Goal: Information Seeking & Learning: Learn about a topic

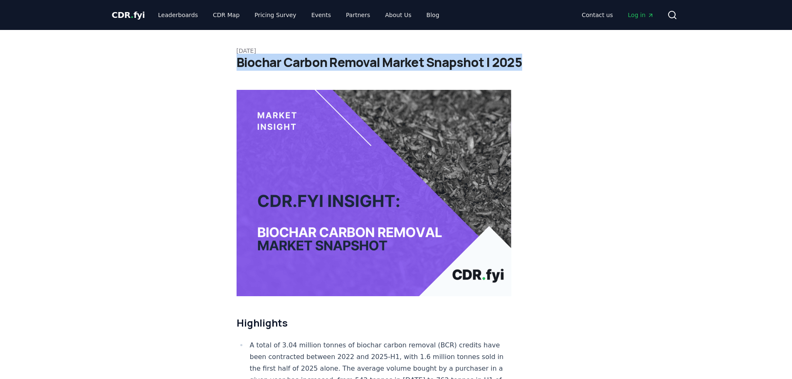
click at [237, 60] on h1 "Biochar Carbon Removal Market Snapshot | 2025" at bounding box center [396, 62] width 319 height 15
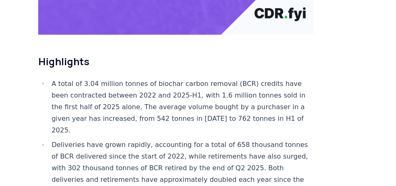
scroll to position [270, 0]
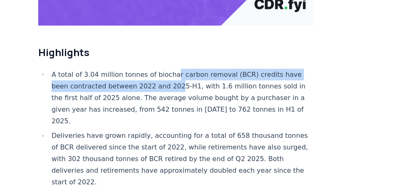
drag, startPoint x: 169, startPoint y: 49, endPoint x: 171, endPoint y: 57, distance: 8.2
click at [171, 69] on li "A total of 3.04 million tonnes of biochar carbon removal (BCR) credits have bee…" at bounding box center [181, 98] width 264 height 58
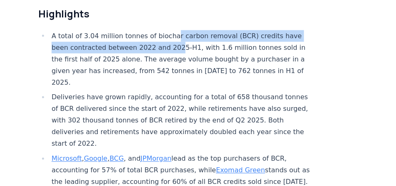
scroll to position [312, 0]
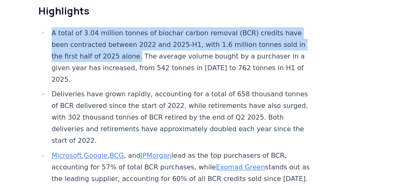
drag, startPoint x: 139, startPoint y: 31, endPoint x: 52, endPoint y: 7, distance: 90.1
click at [52, 27] on li "A total of 3.04 million tonnes of biochar carbon removal (BCR) credits have bee…" at bounding box center [181, 56] width 264 height 58
copy li "A total of 3.04 million tonnes of biochar carbon removal (BCR) credits have bee…"
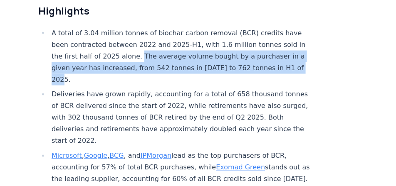
drag, startPoint x: 142, startPoint y: 29, endPoint x: 148, endPoint y: 52, distance: 24.0
click at [148, 52] on li "A total of 3.04 million tonnes of biochar carbon removal (BCR) credits have bee…" at bounding box center [181, 56] width 264 height 58
copy li "The average volume bought by a purchaser in a given year has increased, from 54…"
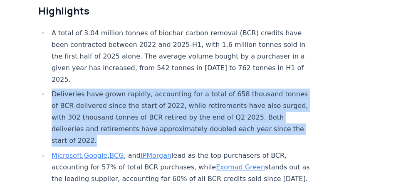
drag, startPoint x: 52, startPoint y: 68, endPoint x: 123, endPoint y: 111, distance: 83.8
click at [123, 112] on li "Deliveries have grown rapidly, accounting for a total of 658 thousand tonnes of…" at bounding box center [181, 118] width 264 height 58
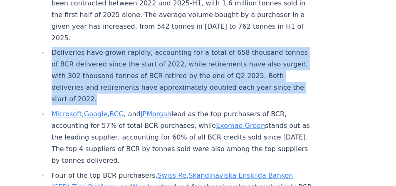
scroll to position [353, 0]
copy li "Deliveries have grown rapidly, accounting for a total of 658 thousand tonnes of…"
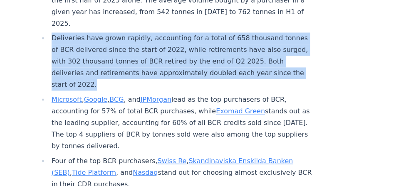
scroll to position [374, 0]
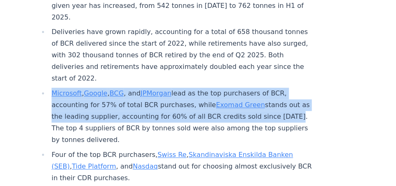
drag, startPoint x: 84, startPoint y: 104, endPoint x: 45, endPoint y: 72, distance: 50.0
click at [49, 88] on li "Microsoft , Google , BCG , and JPMorgan lead as the top purchasers of BCR, acco…" at bounding box center [181, 117] width 264 height 58
copy li "Microsoft , Google , BCG , and JPMorgan lead as the top purchasers of BCR, acco…"
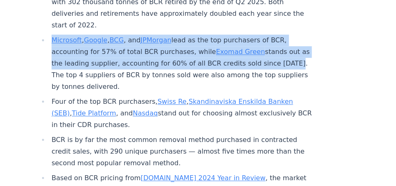
scroll to position [437, 0]
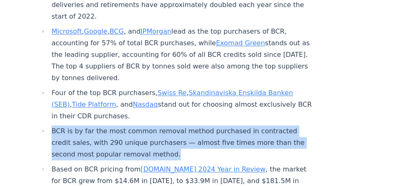
drag, startPoint x: 166, startPoint y: 129, endPoint x: 52, endPoint y: 107, distance: 115.9
click at [52, 126] on li "BCR is by far the most common removal method purchased in contracted credit sal…" at bounding box center [181, 143] width 264 height 35
copy li "BCR is by far the most common removal method purchased in contracted credit sal…"
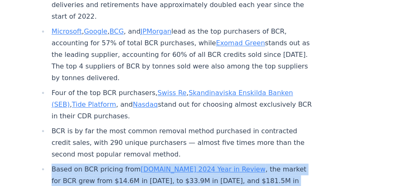
drag, startPoint x: 275, startPoint y: 155, endPoint x: 50, endPoint y: 145, distance: 224.7
click at [50, 164] on li "Based on BCR pricing from CDR.fyi 2024 Year in Review , the market for BCR grew…" at bounding box center [181, 181] width 264 height 35
copy li "Based on BCR pricing from CDR.fyi 2024 Year in Review , the market for BCR grew…"
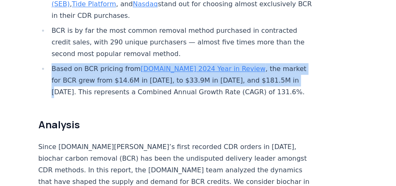
scroll to position [582, 0]
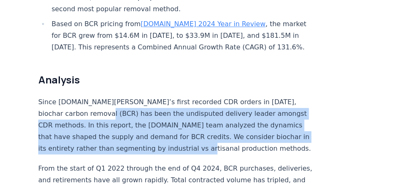
drag, startPoint x: 102, startPoint y: 90, endPoint x: 214, endPoint y: 120, distance: 115.5
click at [214, 120] on p "Since [DOMAIN_NAME][PERSON_NAME]’s first recorded CDR orders in [DATE], biochar…" at bounding box center [175, 125] width 275 height 58
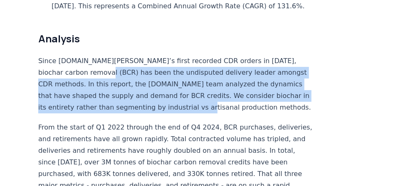
scroll to position [624, 0]
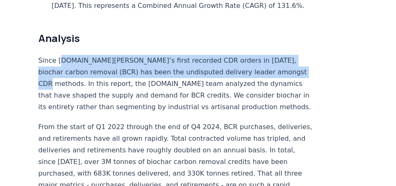
drag, startPoint x: 61, startPoint y: 33, endPoint x: 255, endPoint y: 49, distance: 194.4
click at [260, 55] on p "Since [DOMAIN_NAME][PERSON_NAME]’s first recorded CDR orders in [DATE], biochar…" at bounding box center [175, 84] width 275 height 58
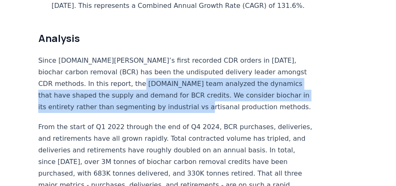
drag, startPoint x: 191, startPoint y: 59, endPoint x: 212, endPoint y: 73, distance: 24.9
click at [212, 75] on p "Since [DOMAIN_NAME][PERSON_NAME]’s first recorded CDR orders in [DATE], biochar…" at bounding box center [175, 84] width 275 height 58
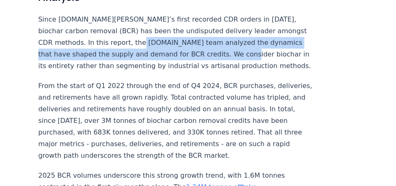
scroll to position [665, 0]
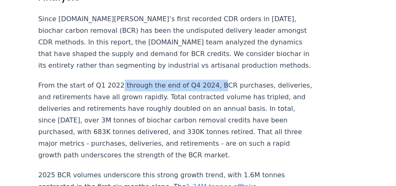
drag, startPoint x: 119, startPoint y: 61, endPoint x: 209, endPoint y: 59, distance: 89.8
click at [209, 80] on p "From the start of Q1 2022 through the end of Q4 2024, BCR purchases, deliveries…" at bounding box center [175, 120] width 275 height 81
click at [141, 80] on p "From the start of Q1 2022 through the end of Q4 2024, BCR purchases, deliveries…" at bounding box center [175, 120] width 275 height 81
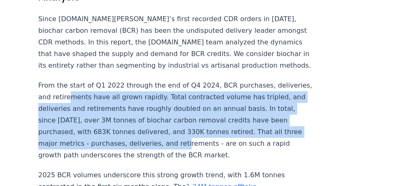
drag, startPoint x: 99, startPoint y: 68, endPoint x: 212, endPoint y: 106, distance: 118.8
click at [222, 115] on p "From the start of Q1 2022 through the end of Q4 2024, BCR purchases, deliveries…" at bounding box center [175, 120] width 275 height 81
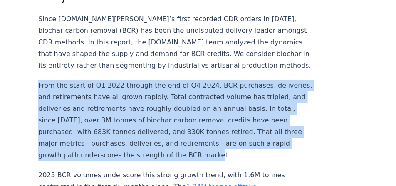
drag, startPoint x: 39, startPoint y: 60, endPoint x: 254, endPoint y: 130, distance: 225.7
copy p "From the start of Q1 2022 through the end of Q4 2024, BCR purchases, deliveries…"
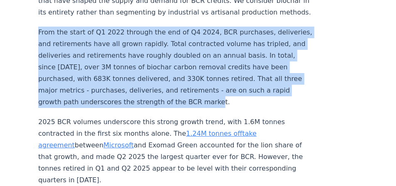
scroll to position [728, 0]
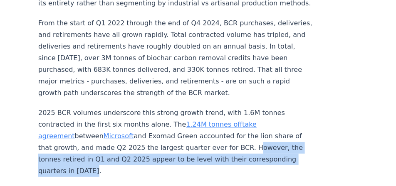
drag, startPoint x: 226, startPoint y: 123, endPoint x: 209, endPoint y: 107, distance: 23.2
click at [226, 146] on p "2025 BCR volumes underscore this strong growth trend, with 1.6M tonnes contract…" at bounding box center [175, 142] width 275 height 70
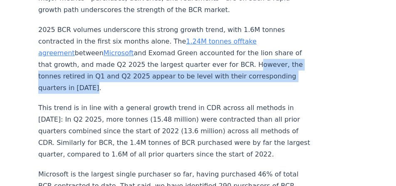
scroll to position [831, 0]
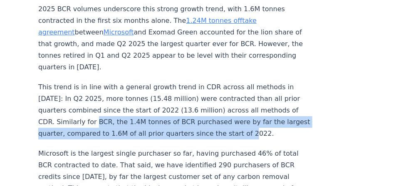
drag, startPoint x: 106, startPoint y: 96, endPoint x: 265, endPoint y: 113, distance: 160.0
click at [265, 113] on p "This trend is in line with a general growth trend in CDR across all methods in …" at bounding box center [175, 110] width 275 height 58
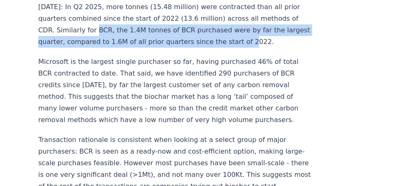
scroll to position [915, 0]
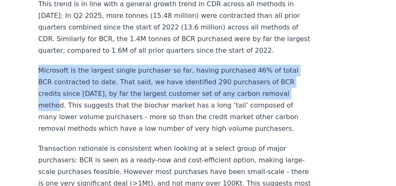
drag, startPoint x: 40, startPoint y: 44, endPoint x: 64, endPoint y: 79, distance: 42.2
click at [64, 79] on p "Microsoft is the largest single purchaser so far, having purchased 46% of total…" at bounding box center [175, 100] width 275 height 70
copy p "Microsoft is the largest single purchaser so far, having purchased 46% of total…"
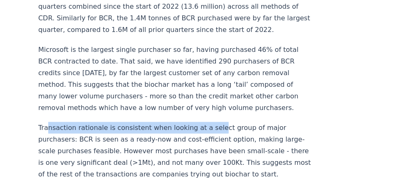
drag, startPoint x: 51, startPoint y: 102, endPoint x: 207, endPoint y: 100, distance: 156.3
click at [207, 122] on p "Transaction rationale is consistent when looking at a select group of major pur…" at bounding box center [175, 151] width 275 height 58
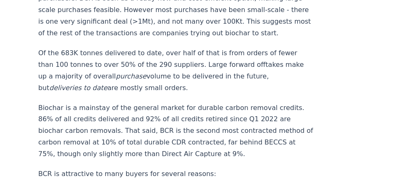
scroll to position [1102, 0]
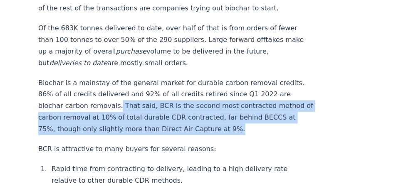
drag, startPoint x: 224, startPoint y: 115, endPoint x: 115, endPoint y: 91, distance: 111.8
click at [115, 91] on p "Biochar is a mainstay of the general market for durable carbon removal credits.…" at bounding box center [175, 106] width 275 height 58
copy p "That said, BCR is the second most contracted method of carbon removal at 10% of…"
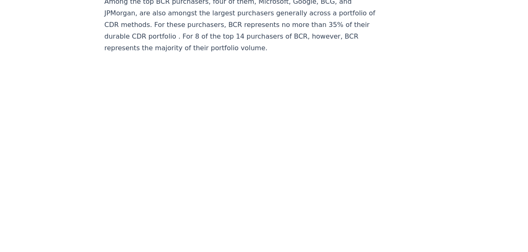
scroll to position [3381, 0]
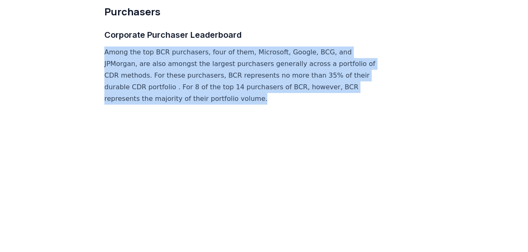
drag, startPoint x: 99, startPoint y: 47, endPoint x: 266, endPoint y: 96, distance: 173.7
copy p "Among the top BCR purchasers, four of them, Microsoft, Google, BCG, and JPMorga…"
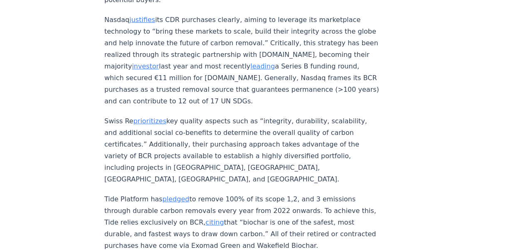
scroll to position [3797, 0]
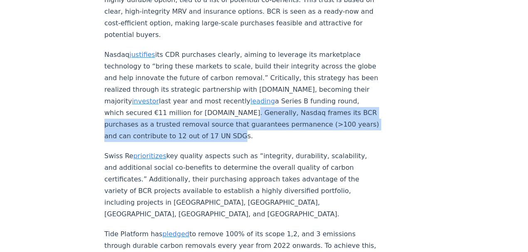
drag, startPoint x: 250, startPoint y: 112, endPoint x: 300, endPoint y: 130, distance: 53.0
click at [300, 130] on p "Nasdaq justifies its CDR purchases clearly, aiming to leverage its marketplace …" at bounding box center [241, 95] width 275 height 93
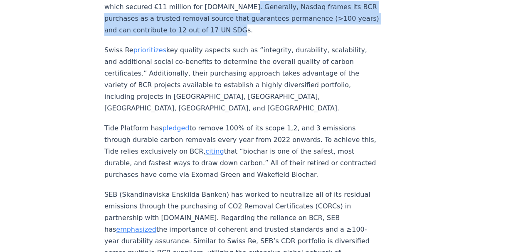
scroll to position [3908, 0]
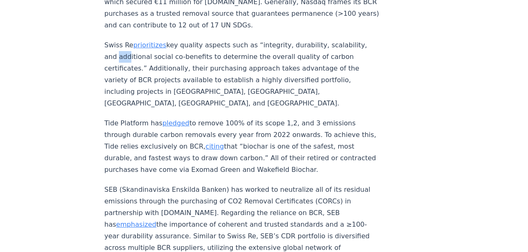
drag, startPoint x: 114, startPoint y: 55, endPoint x: 127, endPoint y: 60, distance: 13.8
click at [123, 54] on p "Swiss Re prioritizes key quality aspects such as “integrity, durability, scalab…" at bounding box center [241, 74] width 275 height 70
click at [266, 39] on p "Swiss Re prioritizes key quality aspects such as “integrity, durability, scalab…" at bounding box center [241, 74] width 275 height 70
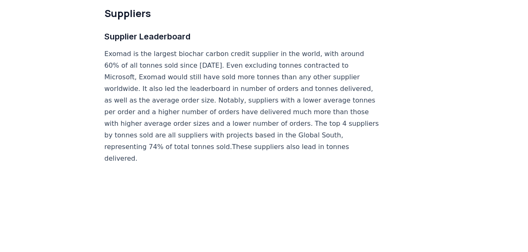
scroll to position [4817, 0]
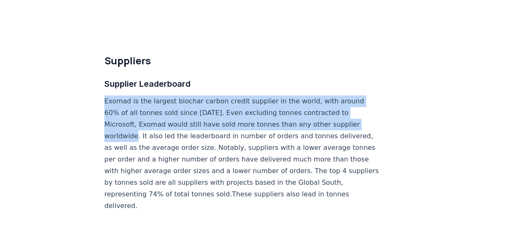
drag, startPoint x: 138, startPoint y: 111, endPoint x: 102, endPoint y: 77, distance: 49.1
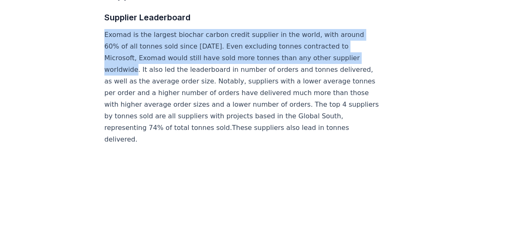
scroll to position [5039, 0]
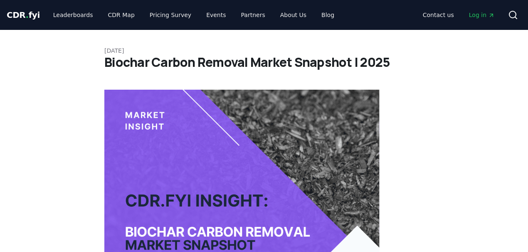
scroll to position [465, 0]
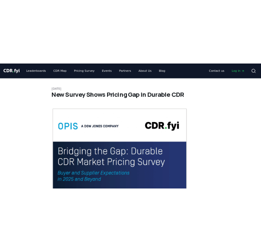
scroll to position [355, 0]
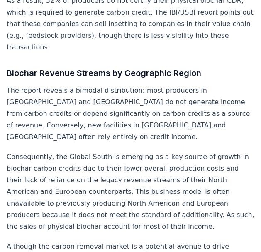
scroll to position [700, 0]
